Goal: Task Accomplishment & Management: Complete application form

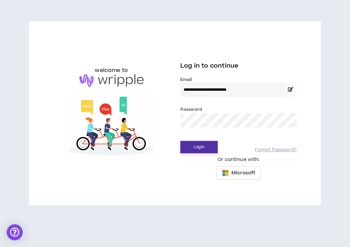
click at [200, 150] on button "Login" at bounding box center [199, 147] width 37 height 12
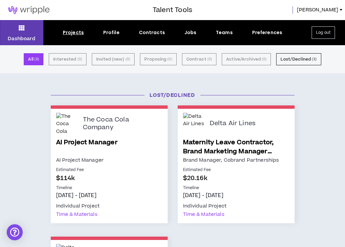
click at [85, 143] on link "AI Project Manager" at bounding box center [109, 147] width 106 height 18
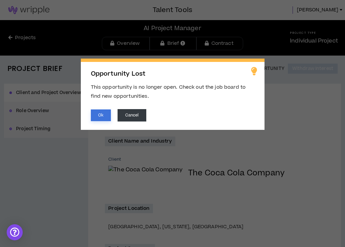
click at [97, 116] on button "Ok" at bounding box center [101, 115] width 20 height 12
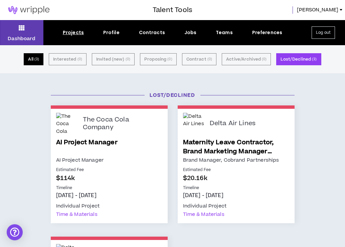
click at [35, 59] on button "All ( 3 )" at bounding box center [34, 59] width 20 height 12
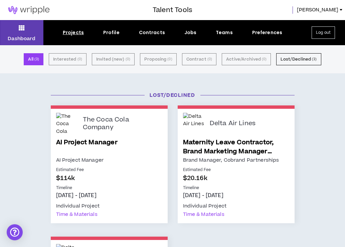
click at [35, 59] on button "All ( 3 )" at bounding box center [34, 59] width 20 height 12
click at [23, 27] on icon at bounding box center [22, 27] width 6 height 9
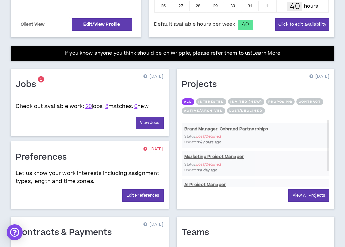
scroll to position [244, 0]
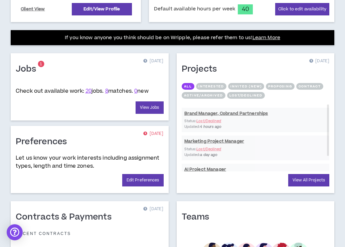
click at [144, 120] on div "Jobs 1 [DATE] Check out available work: 20 jobs. 8 matches. 0 new View Jobs" at bounding box center [90, 86] width 158 height 67
click at [145, 114] on link "View Jobs" at bounding box center [150, 107] width 28 height 12
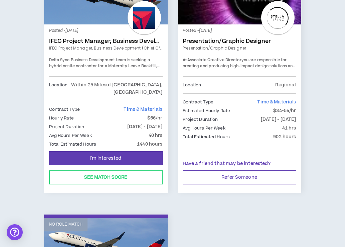
scroll to position [1673, 0]
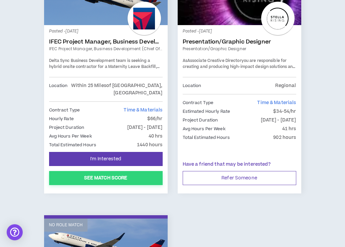
click at [80, 172] on button "See Match Score" at bounding box center [106, 178] width 114 height 14
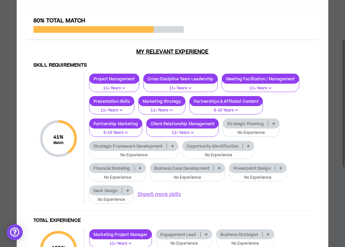
click at [275, 125] on icon at bounding box center [273, 123] width 3 height 3
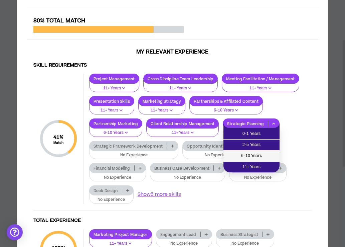
click at [253, 154] on span "6-10 Years" at bounding box center [252, 155] width 48 height 7
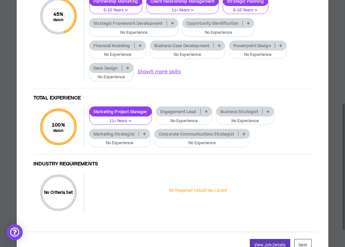
click at [143, 134] on icon at bounding box center [144, 133] width 3 height 3
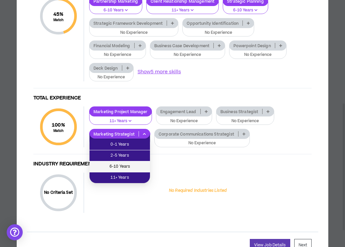
click at [131, 163] on span "6-10 Years" at bounding box center [120, 166] width 52 height 7
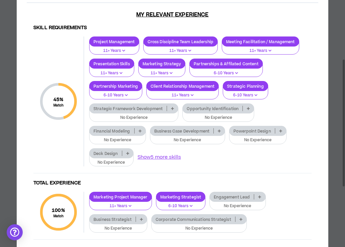
click at [249, 109] on icon at bounding box center [248, 108] width 3 height 3
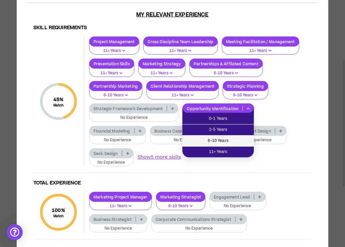
click at [229, 136] on li "6-10 Years" at bounding box center [219, 140] width 72 height 11
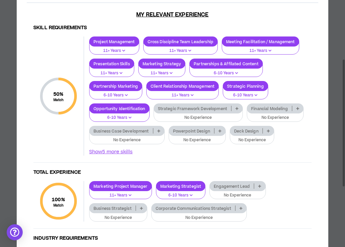
click at [238, 108] on icon at bounding box center [237, 108] width 3 height 3
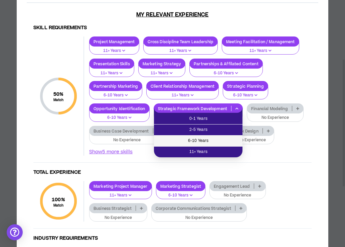
click at [217, 137] on span "6-10 Years" at bounding box center [198, 140] width 81 height 7
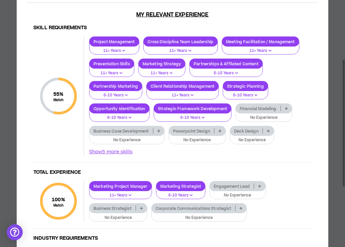
click at [159, 132] on icon at bounding box center [158, 130] width 3 height 3
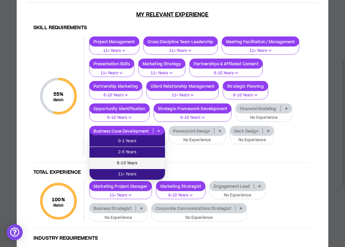
click at [147, 161] on span "6-10 Years" at bounding box center [128, 162] width 68 height 7
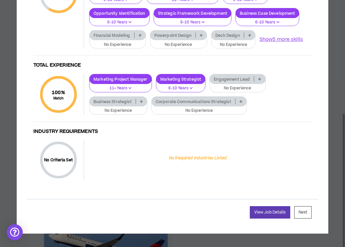
click at [143, 101] on p at bounding box center [141, 101] width 11 height 5
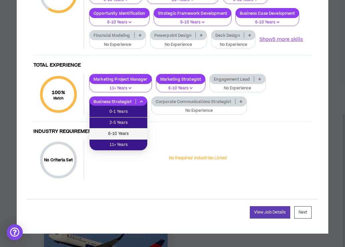
click at [133, 130] on span "6-10 Years" at bounding box center [119, 133] width 50 height 7
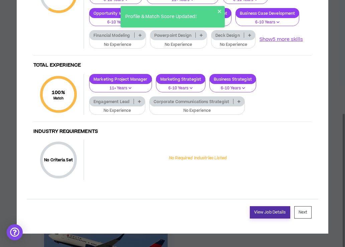
click at [272, 210] on link "View Job Details" at bounding box center [270, 212] width 40 height 12
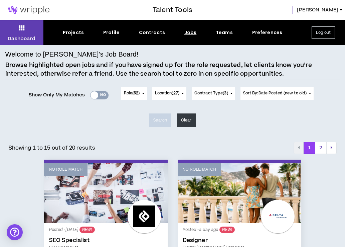
click at [93, 95] on div at bounding box center [95, 95] width 8 height 8
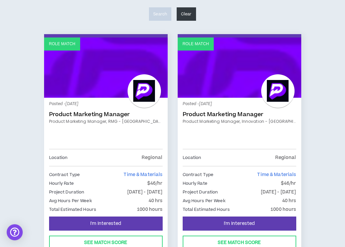
scroll to position [127, 0]
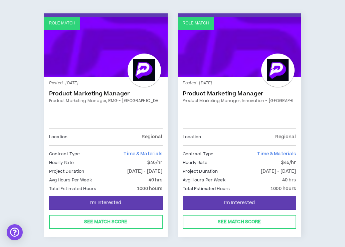
click at [210, 93] on link "Product Marketing Manager" at bounding box center [240, 93] width 114 height 7
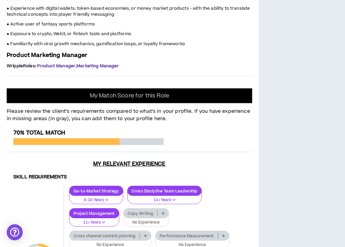
scroll to position [397, 0]
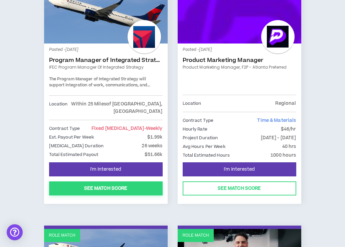
scroll to position [406, 0]
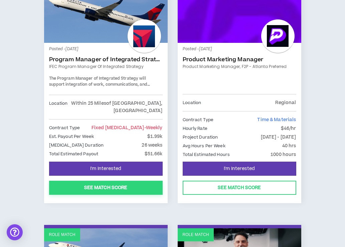
click at [118, 190] on button "See Match Score" at bounding box center [106, 188] width 114 height 14
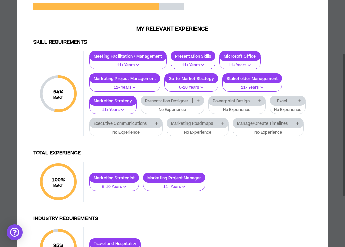
click at [300, 100] on icon at bounding box center [300, 100] width 3 height 3
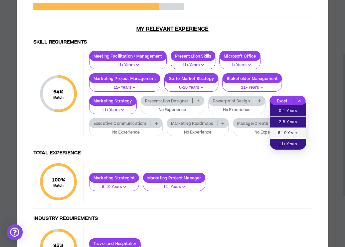
click at [293, 131] on span "6-10 Years" at bounding box center [288, 132] width 28 height 7
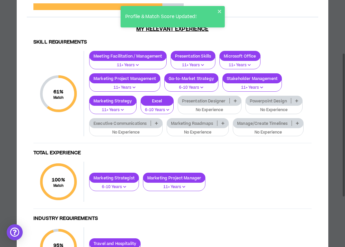
click at [300, 123] on p at bounding box center [297, 122] width 11 height 5
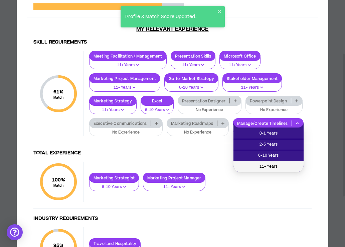
click at [284, 163] on span "11+ Years" at bounding box center [269, 166] width 62 height 7
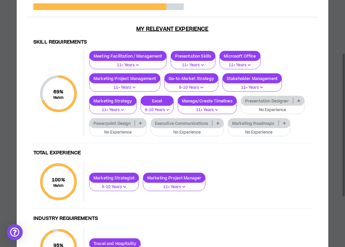
click at [285, 123] on icon at bounding box center [284, 122] width 3 height 3
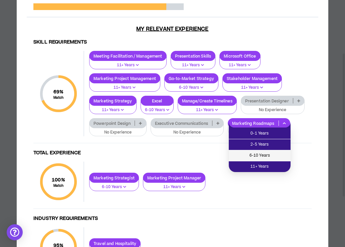
click at [273, 153] on span "6-10 Years" at bounding box center [260, 155] width 54 height 7
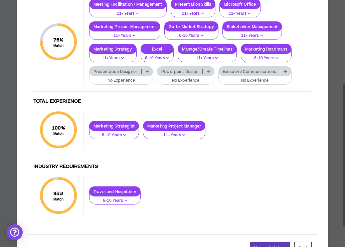
click at [287, 71] on icon at bounding box center [286, 71] width 3 height 3
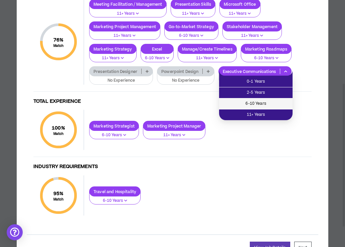
click at [272, 102] on span "6-10 Years" at bounding box center [256, 103] width 66 height 7
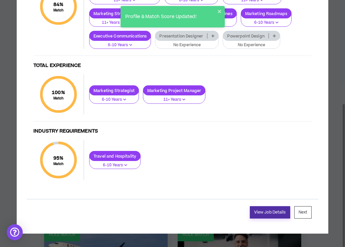
click at [275, 212] on link "View Job Details" at bounding box center [270, 212] width 40 height 12
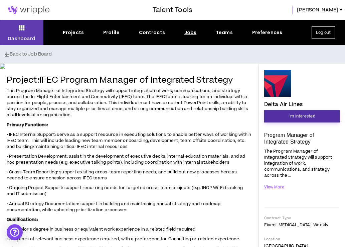
click at [296, 118] on span "I'm Interested" at bounding box center [302, 116] width 27 height 6
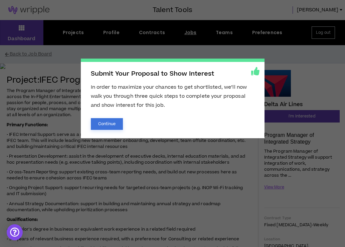
click at [105, 122] on button "Continue" at bounding box center [107, 124] width 32 height 12
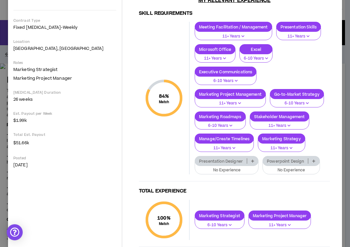
scroll to position [131, 0]
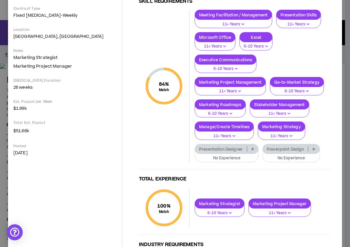
click at [313, 150] on icon at bounding box center [314, 148] width 3 height 3
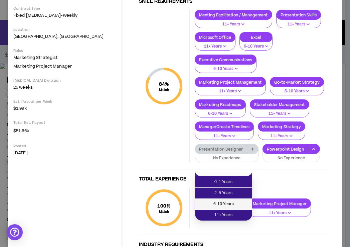
click at [237, 202] on span "6-10 Years" at bounding box center [223, 203] width 49 height 7
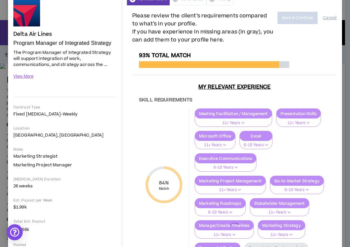
scroll to position [20, 0]
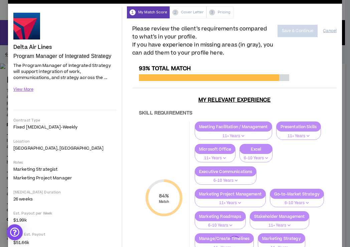
click at [276, 45] on div "Please review the client’s requirements compared to what’s in your profile. If …" at bounding box center [234, 41] width 205 height 32
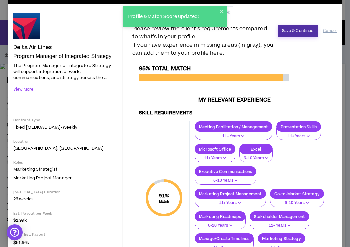
click at [301, 31] on button "Save & Continue" at bounding box center [298, 31] width 40 height 12
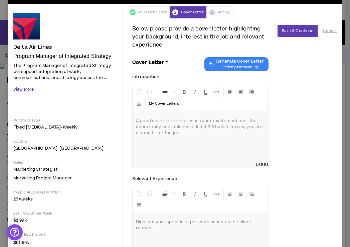
click at [27, 91] on button "View More" at bounding box center [23, 90] width 20 height 12
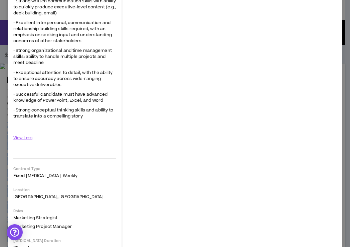
scroll to position [483, 0]
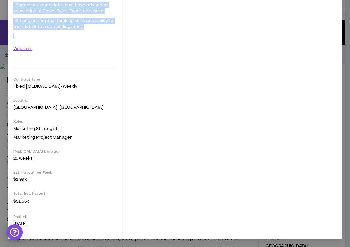
drag, startPoint x: 14, startPoint y: 47, endPoint x: 86, endPoint y: 31, distance: 73.3
copy div "Lorem Ips Dolor Sitamet Consect ad Elitseddoe Temporin Utl Etdolor Magnaal en A…"
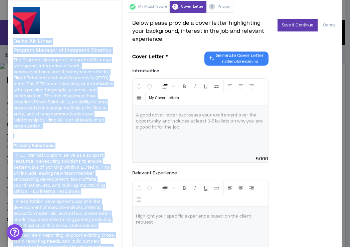
scroll to position [0, 0]
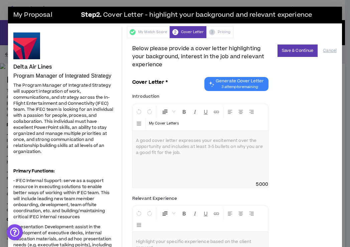
click at [154, 140] on p at bounding box center [200, 140] width 129 height 7
click at [154, 143] on p at bounding box center [200, 140] width 129 height 7
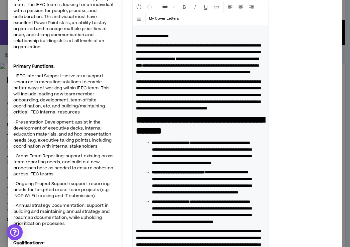
scroll to position [33, 0]
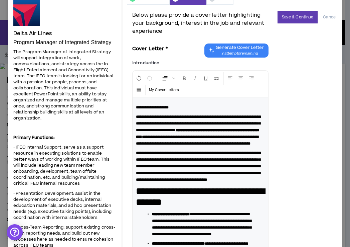
click at [211, 147] on p "**********" at bounding box center [200, 129] width 129 height 33
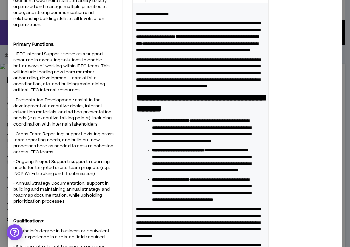
scroll to position [168, 0]
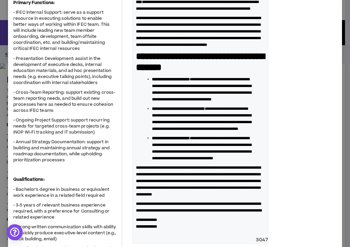
click at [141, 72] on strong "**********" at bounding box center [200, 61] width 129 height 21
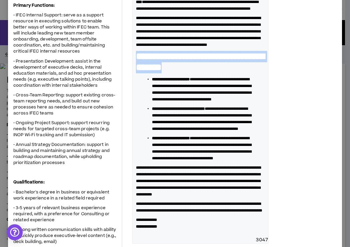
drag, startPoint x: 139, startPoint y: 83, endPoint x: 254, endPoint y: 93, distance: 115.8
click at [254, 73] on h3 "**********" at bounding box center [200, 62] width 129 height 22
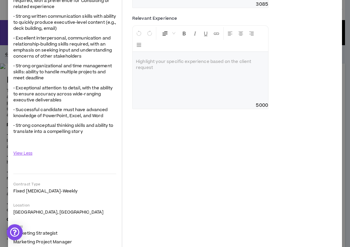
scroll to position [406, 0]
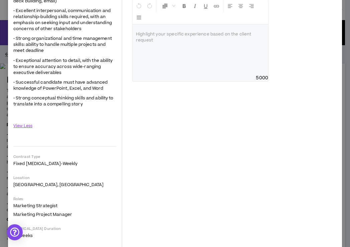
click at [152, 75] on div at bounding box center [201, 49] width 136 height 50
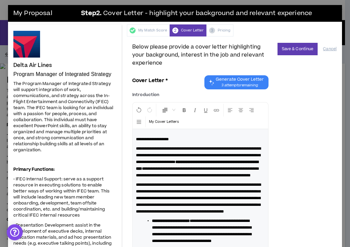
scroll to position [0, 0]
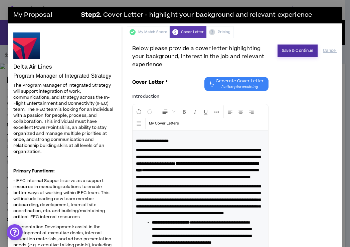
click at [302, 50] on button "Save & Continue" at bounding box center [298, 50] width 40 height 12
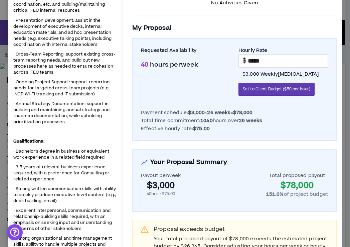
scroll to position [161, 0]
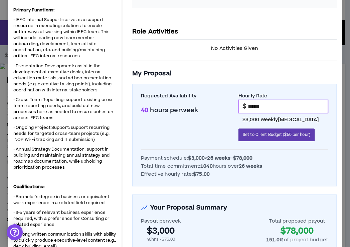
click at [249, 106] on input "*****" at bounding box center [288, 106] width 80 height 13
click at [252, 105] on input "*****" at bounding box center [288, 106] width 80 height 13
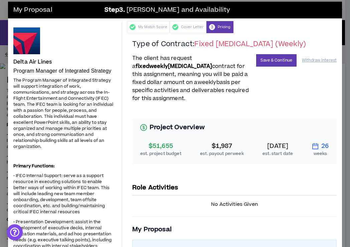
scroll to position [0, 0]
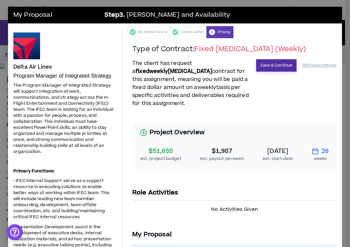
type input "*****"
click at [276, 65] on button "Save & Continue" at bounding box center [276, 65] width 40 height 12
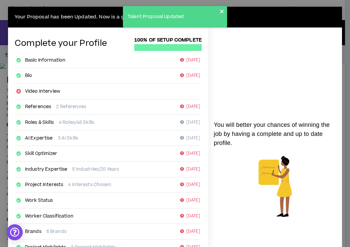
click at [223, 11] on icon "close" at bounding box center [221, 11] width 3 height 3
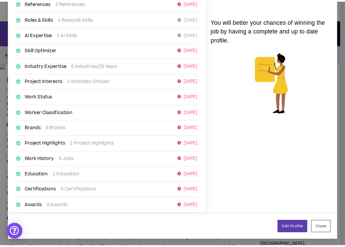
scroll to position [105, 0]
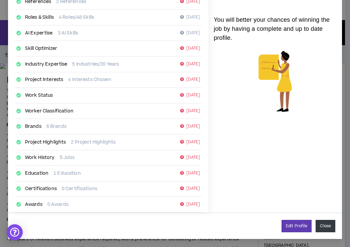
click at [321, 224] on button "Close" at bounding box center [326, 226] width 20 height 12
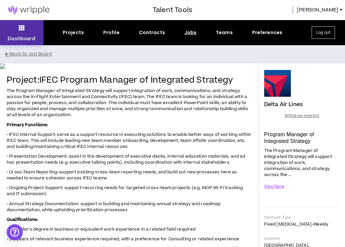
click at [18, 28] on button "Dashboard" at bounding box center [21, 32] width 43 height 25
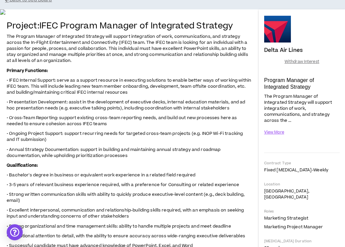
scroll to position [84, 0]
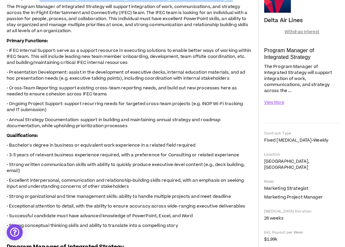
drag, startPoint x: 42, startPoint y: 134, endPoint x: 243, endPoint y: 138, distance: 201.3
copy h4 "IFEC Program Manager of Integrated Strategy"
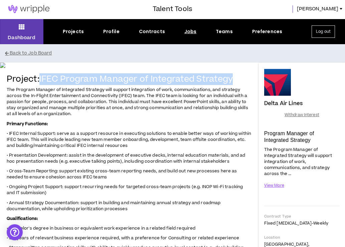
scroll to position [0, 0]
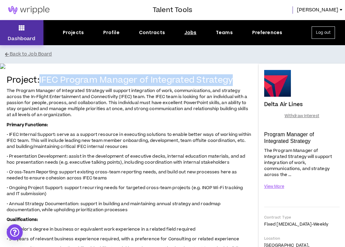
click at [30, 32] on button "Dashboard" at bounding box center [21, 32] width 43 height 25
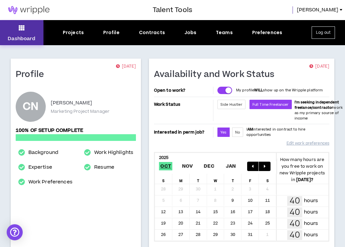
click at [22, 30] on icon at bounding box center [22, 27] width 6 height 9
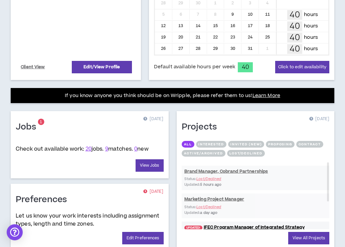
scroll to position [186, 0]
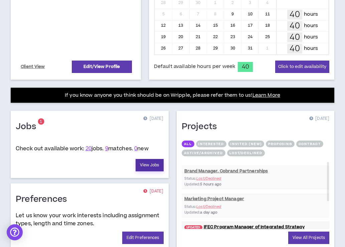
click at [154, 171] on link "View Jobs" at bounding box center [150, 165] width 28 height 12
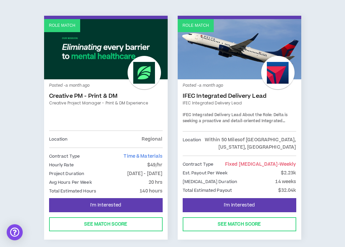
scroll to position [889, 0]
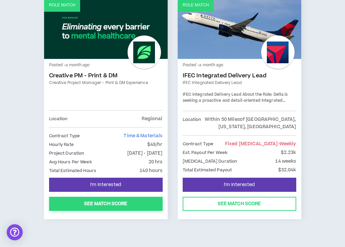
click at [91, 197] on button "See Match Score" at bounding box center [106, 204] width 114 height 14
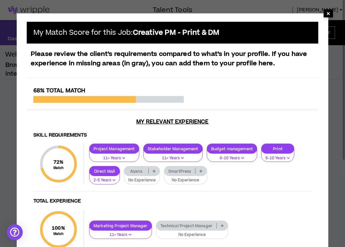
click at [327, 12] on span "×" at bounding box center [329, 13] width 4 height 8
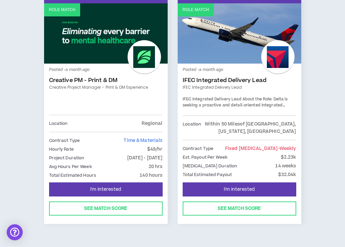
scroll to position [884, 0]
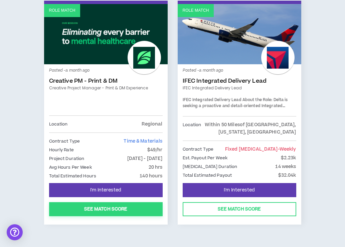
click at [99, 202] on button "See Match Score" at bounding box center [106, 209] width 114 height 14
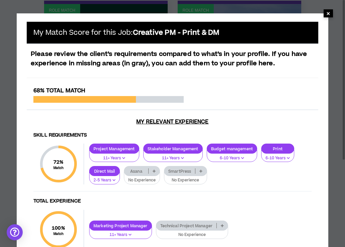
click at [331, 13] on span "×" at bounding box center [328, 13] width 9 height 8
